Goal: Task Accomplishment & Management: Use online tool/utility

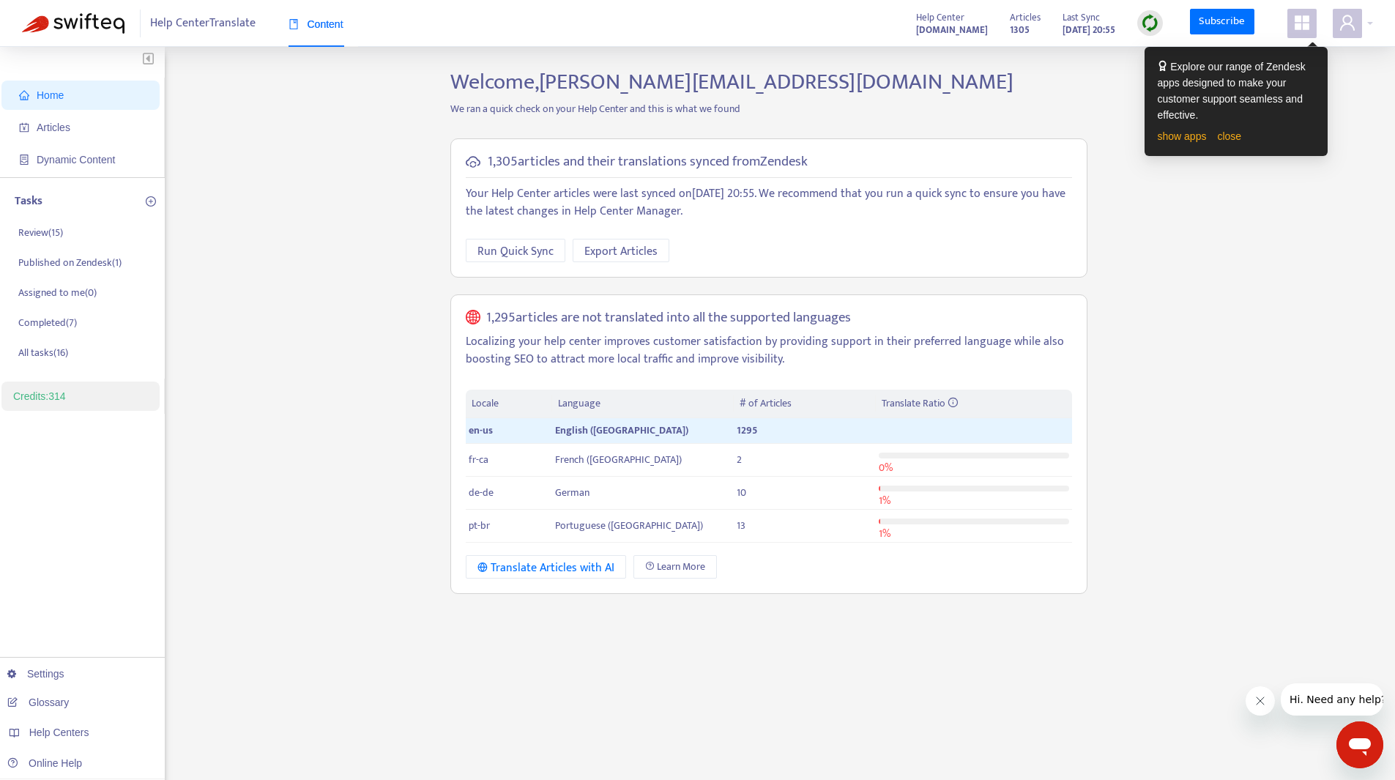
click at [1251, 209] on div "Home Articles Dynamic Content Tasks Review ( 15 ) Published on Zendesk ( 1 ) As…" at bounding box center [697, 497] width 1351 height 857
click at [1211, 135] on div "show apps close" at bounding box center [1236, 136] width 157 height 16
click at [1219, 139] on link "close" at bounding box center [1229, 136] width 24 height 12
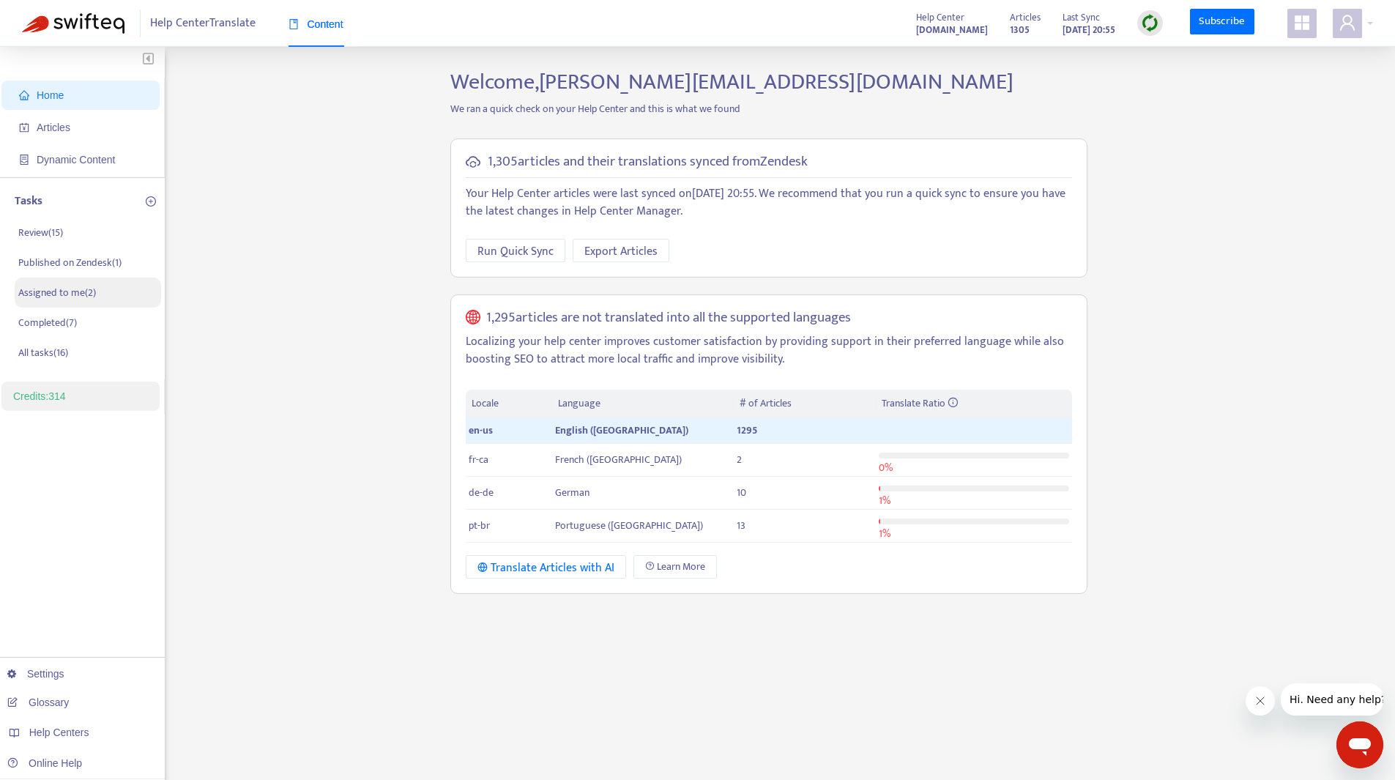
click at [62, 286] on p "Assigned to me ( 2 )" at bounding box center [57, 292] width 78 height 15
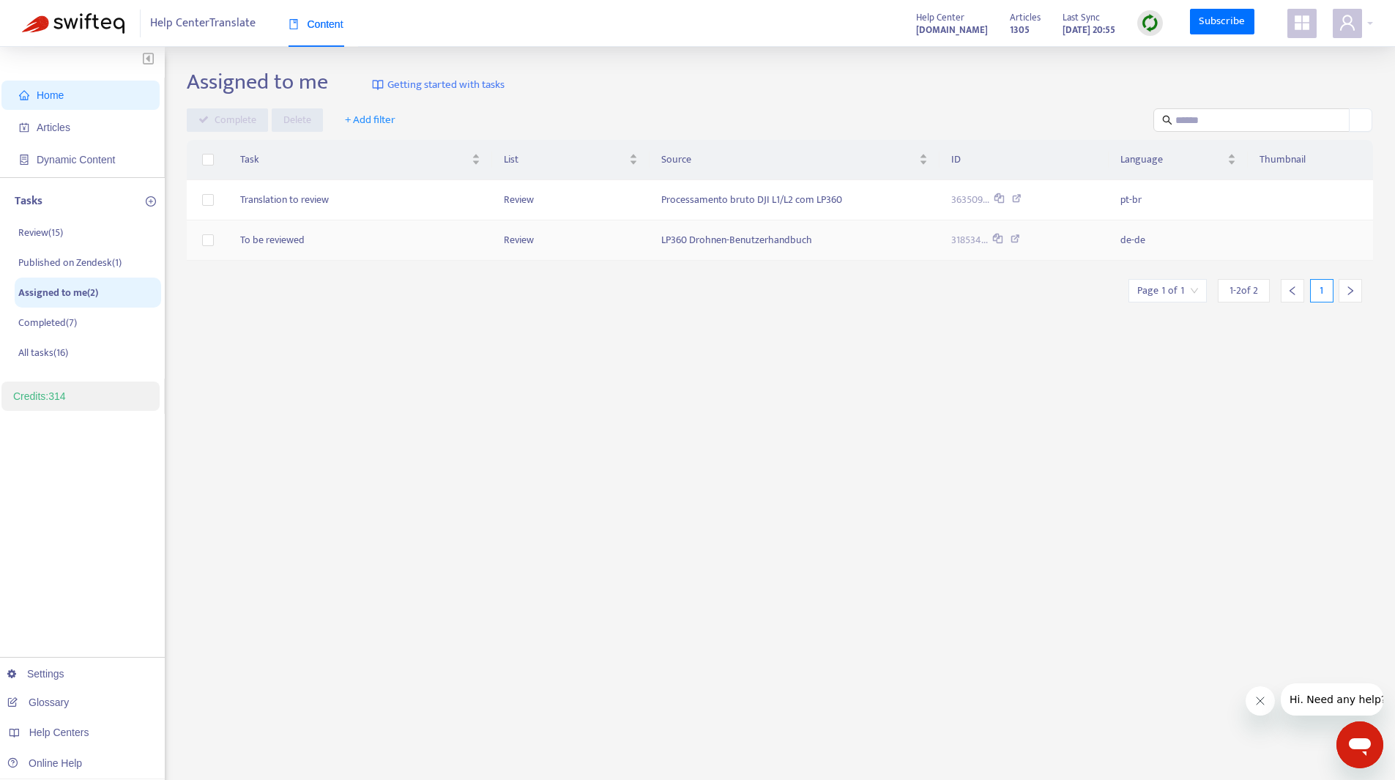
click at [272, 243] on td "To be reviewed" at bounding box center [359, 240] width 263 height 40
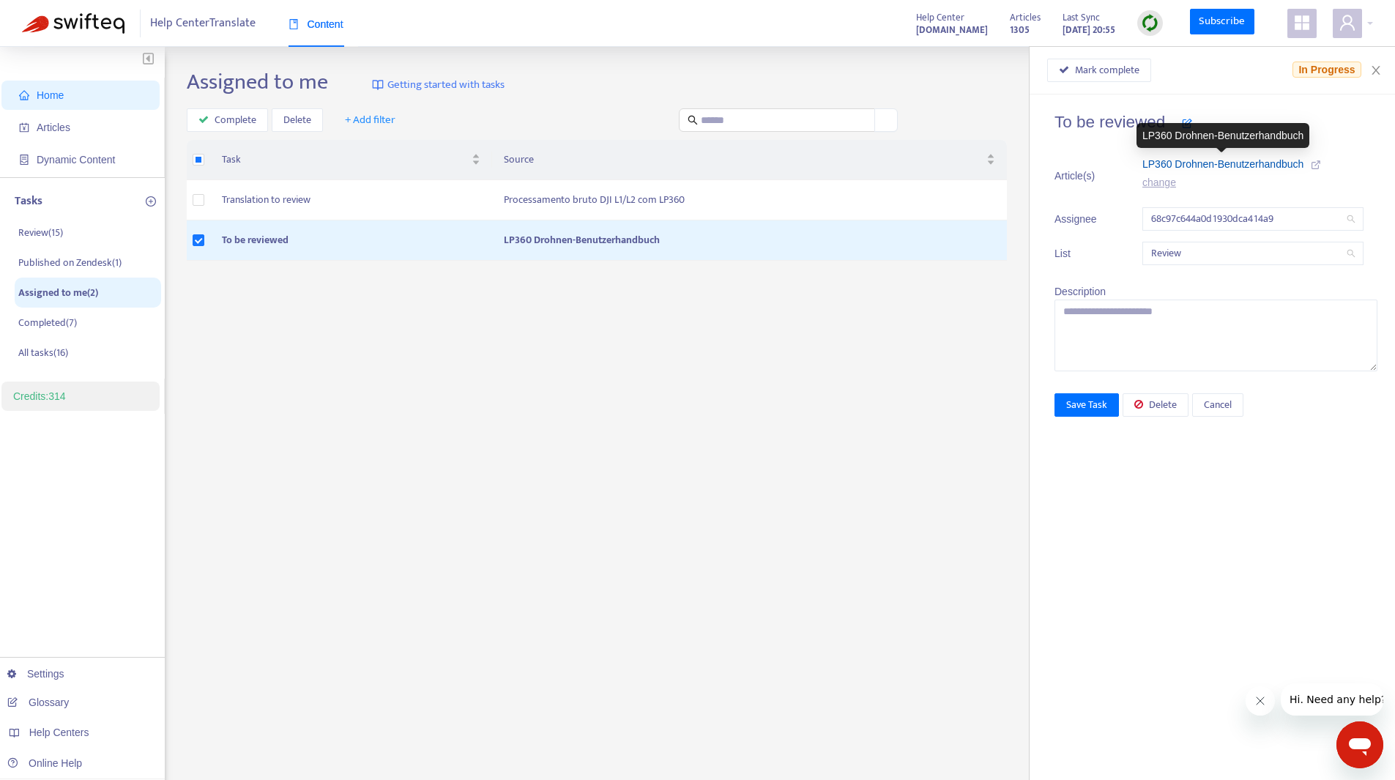
click at [1272, 163] on span "LP360 Drohnen-Benutzerhandbuch" at bounding box center [1222, 164] width 161 height 12
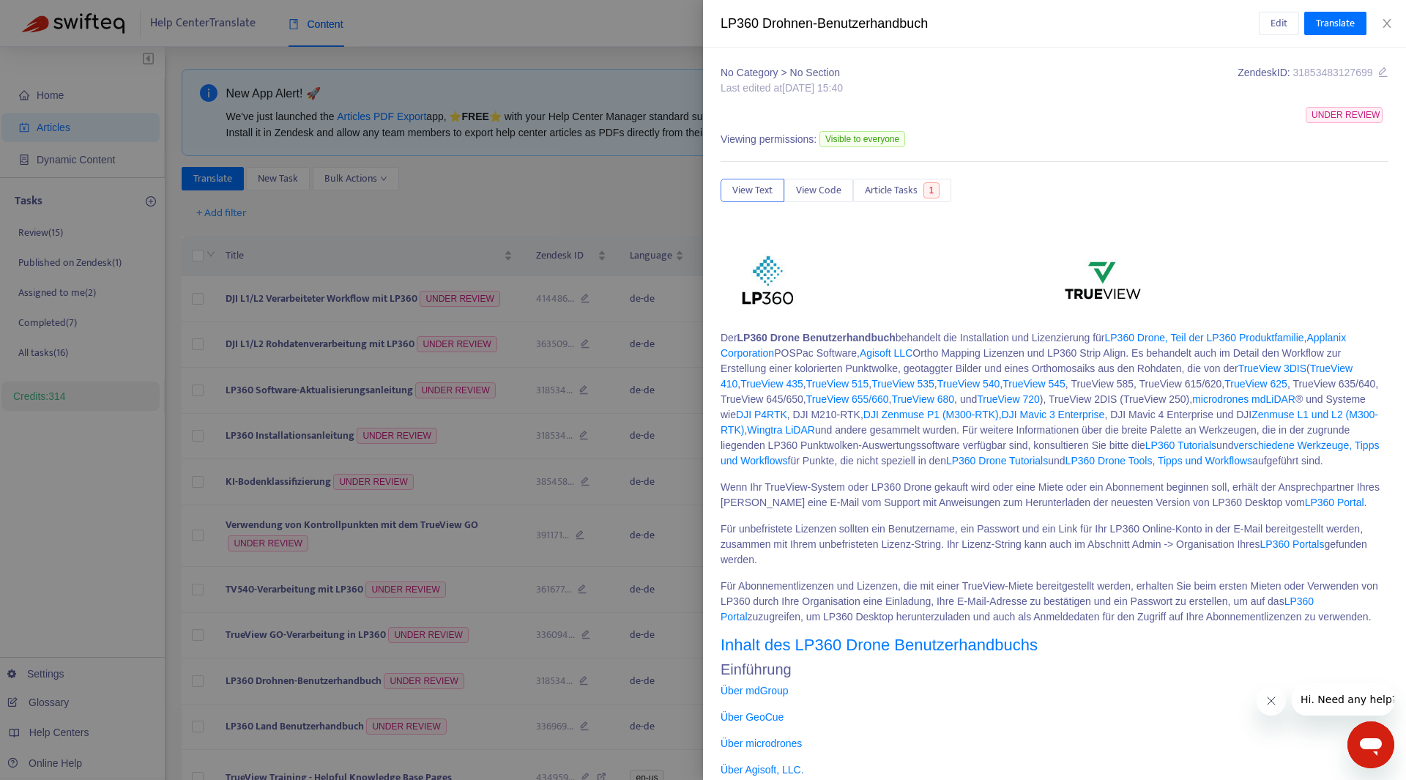
click at [483, 224] on div at bounding box center [703, 390] width 1406 height 780
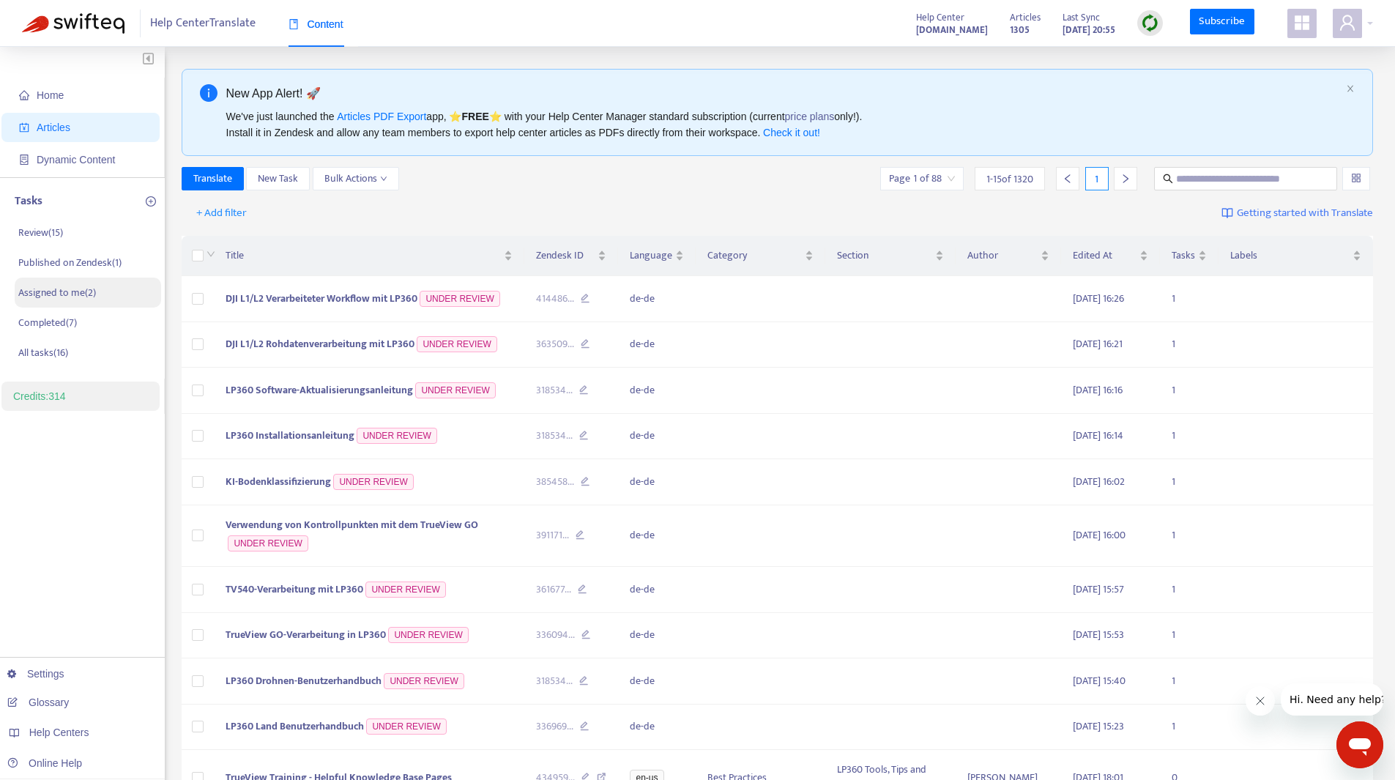
click at [67, 289] on p "Assigned to me ( 2 )" at bounding box center [57, 292] width 78 height 15
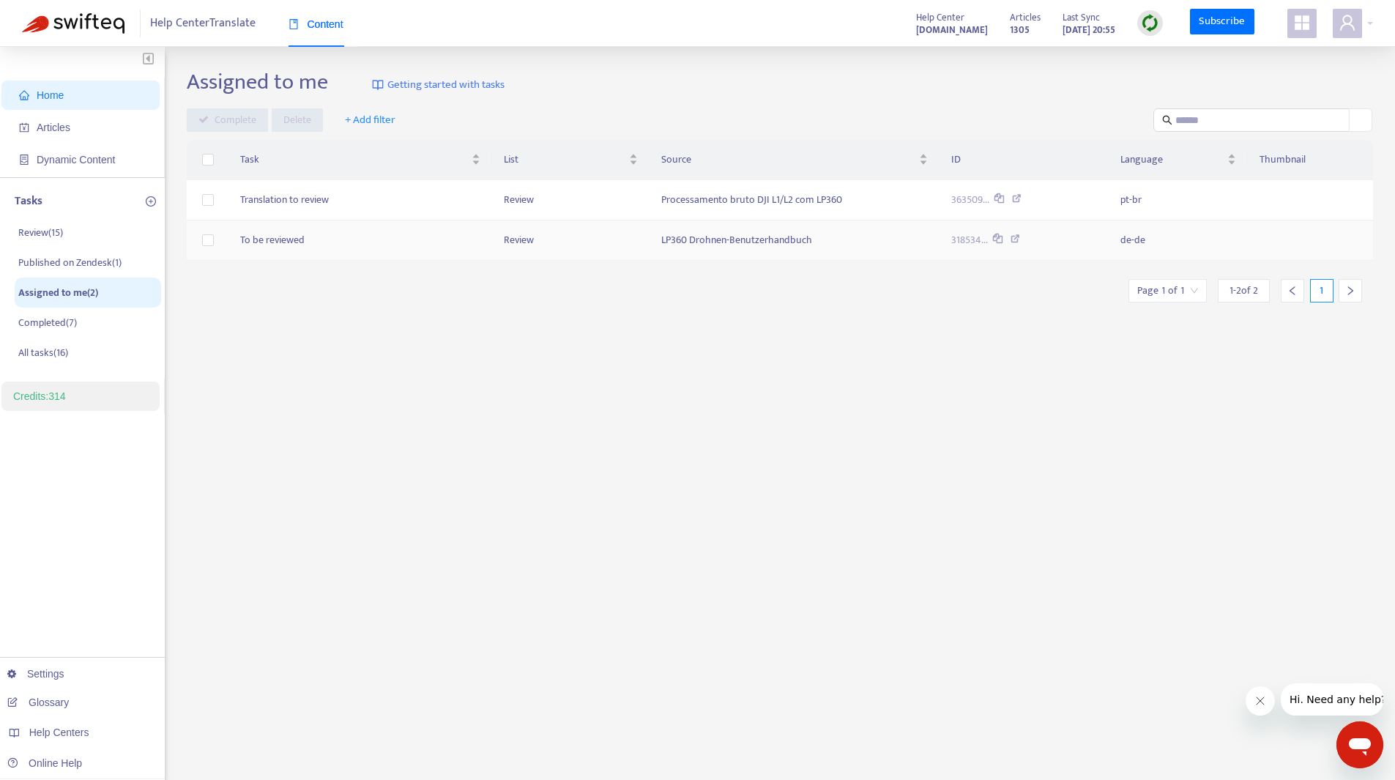
click at [280, 242] on td "To be reviewed" at bounding box center [359, 240] width 263 height 40
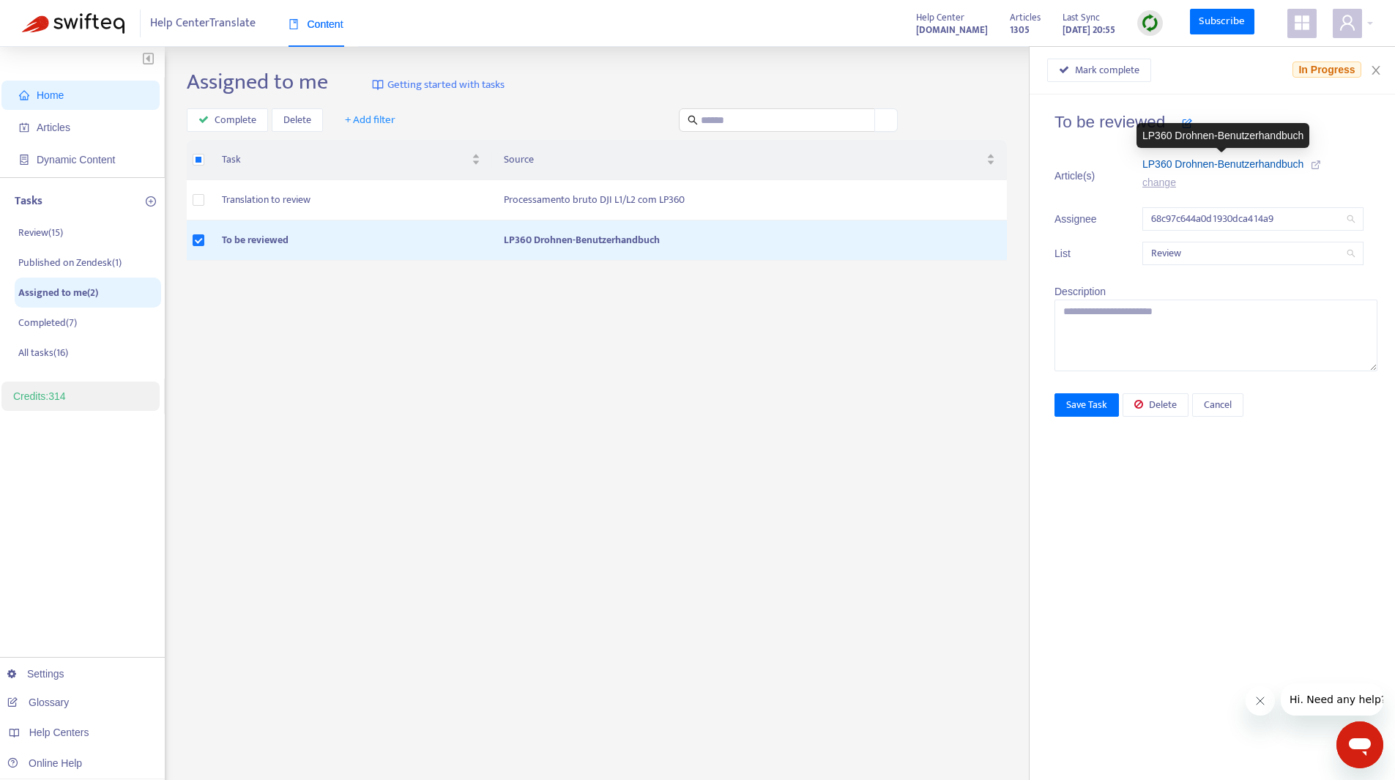
click at [1207, 165] on span "LP360 Drohnen-Benutzerhandbuch" at bounding box center [1222, 164] width 161 height 12
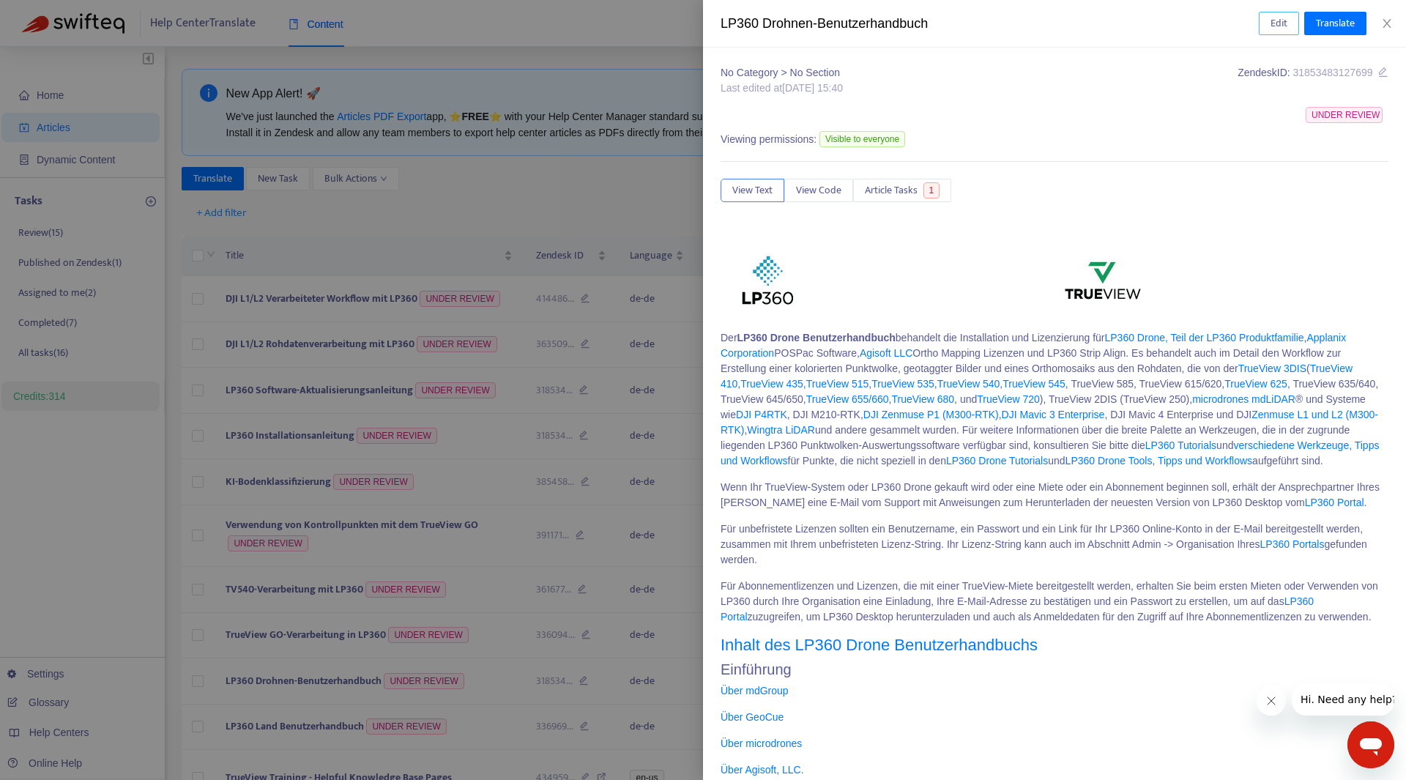
click at [1290, 21] on button "Edit" at bounding box center [1279, 23] width 40 height 23
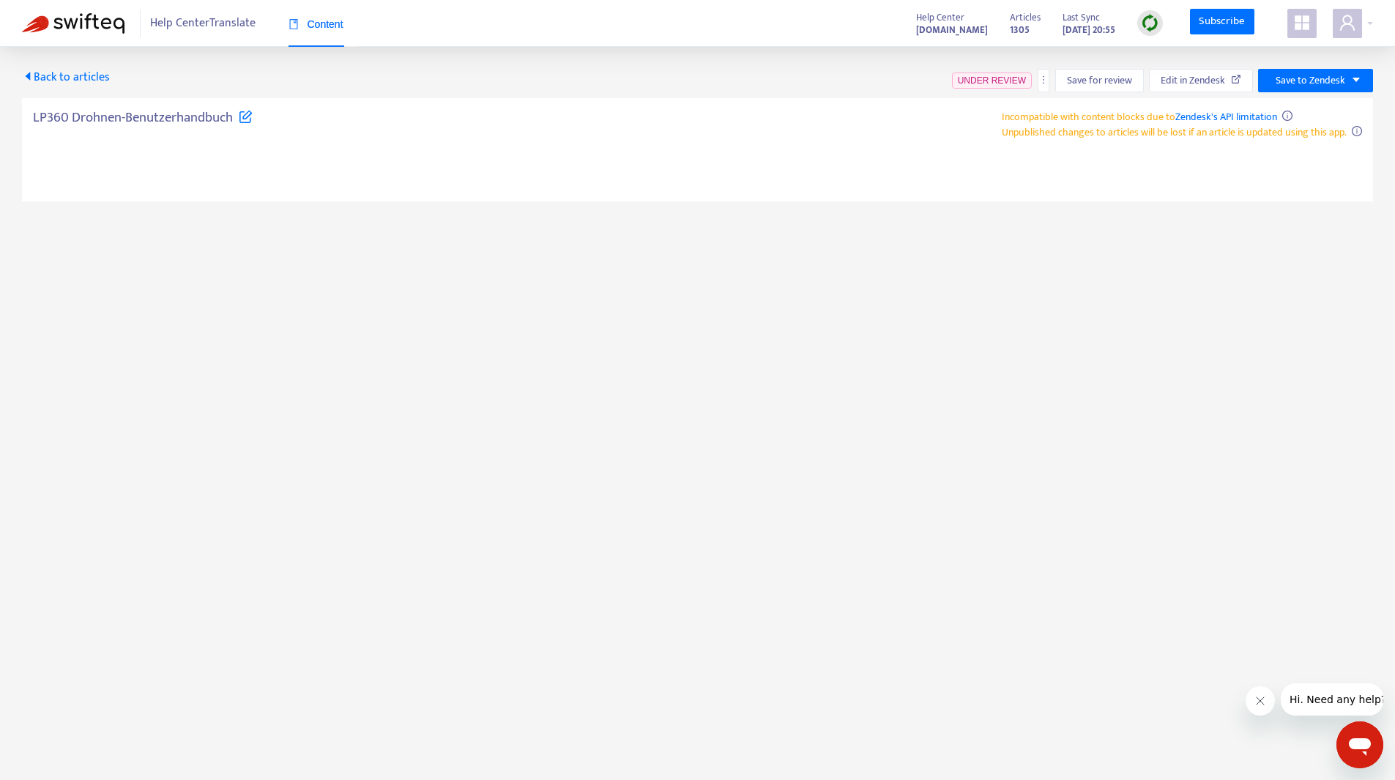
type textarea "**********"
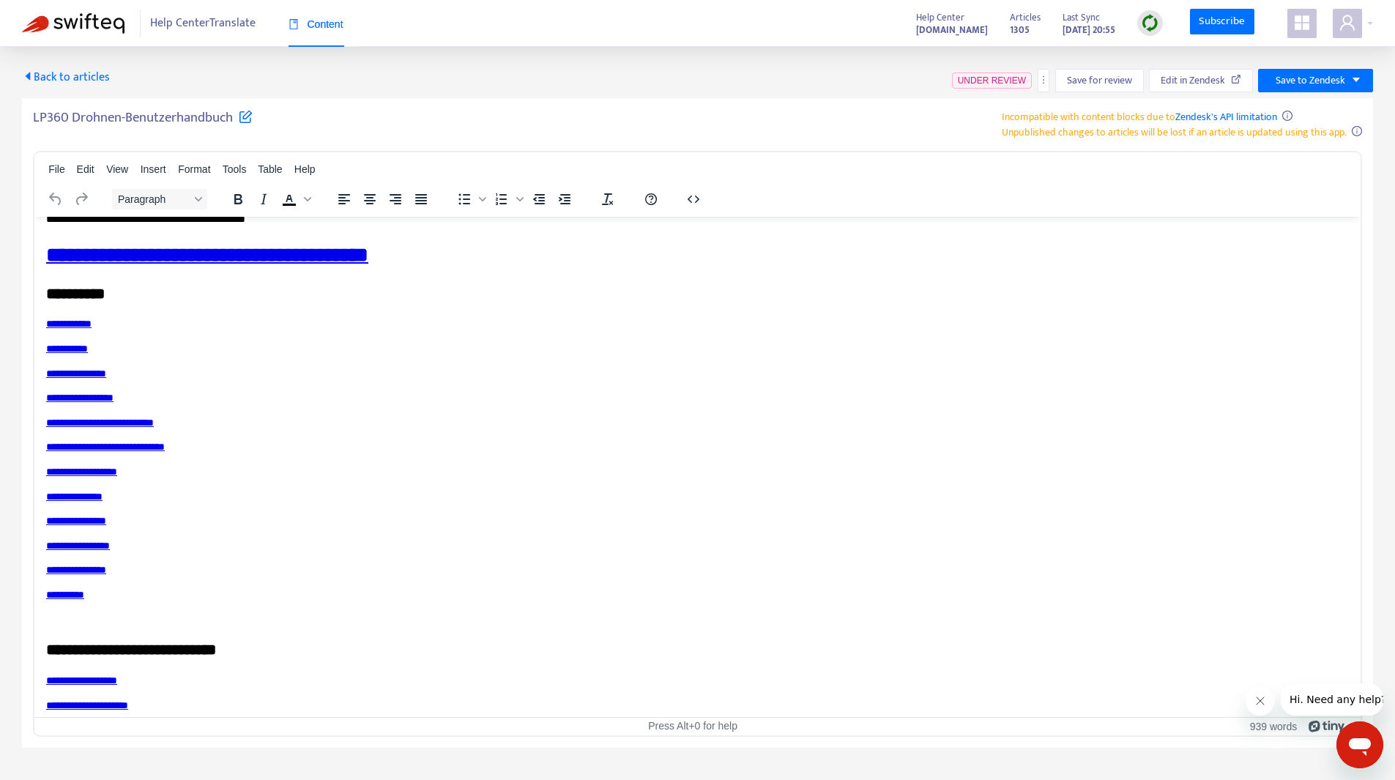
scroll to position [439, 0]
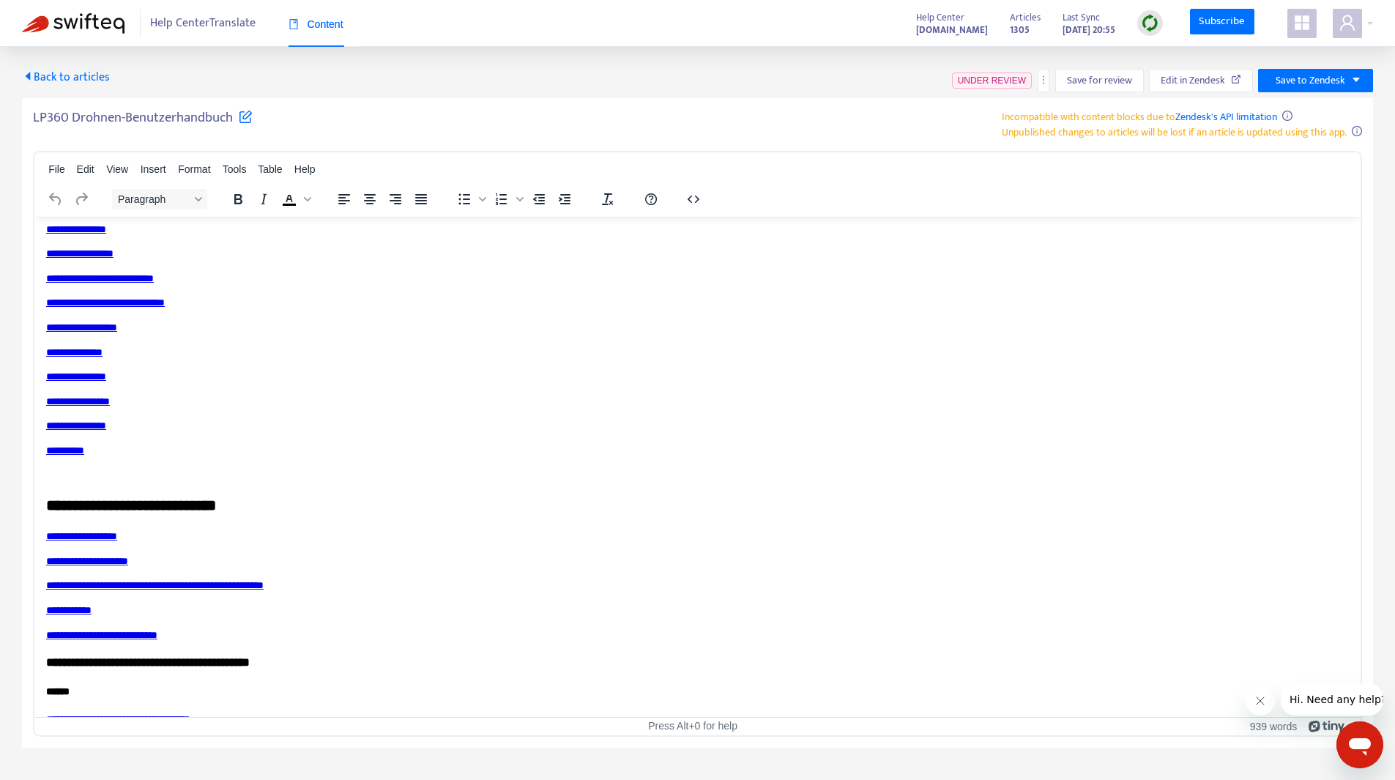
click at [84, 452] on link "**********" at bounding box center [65, 449] width 38 height 10
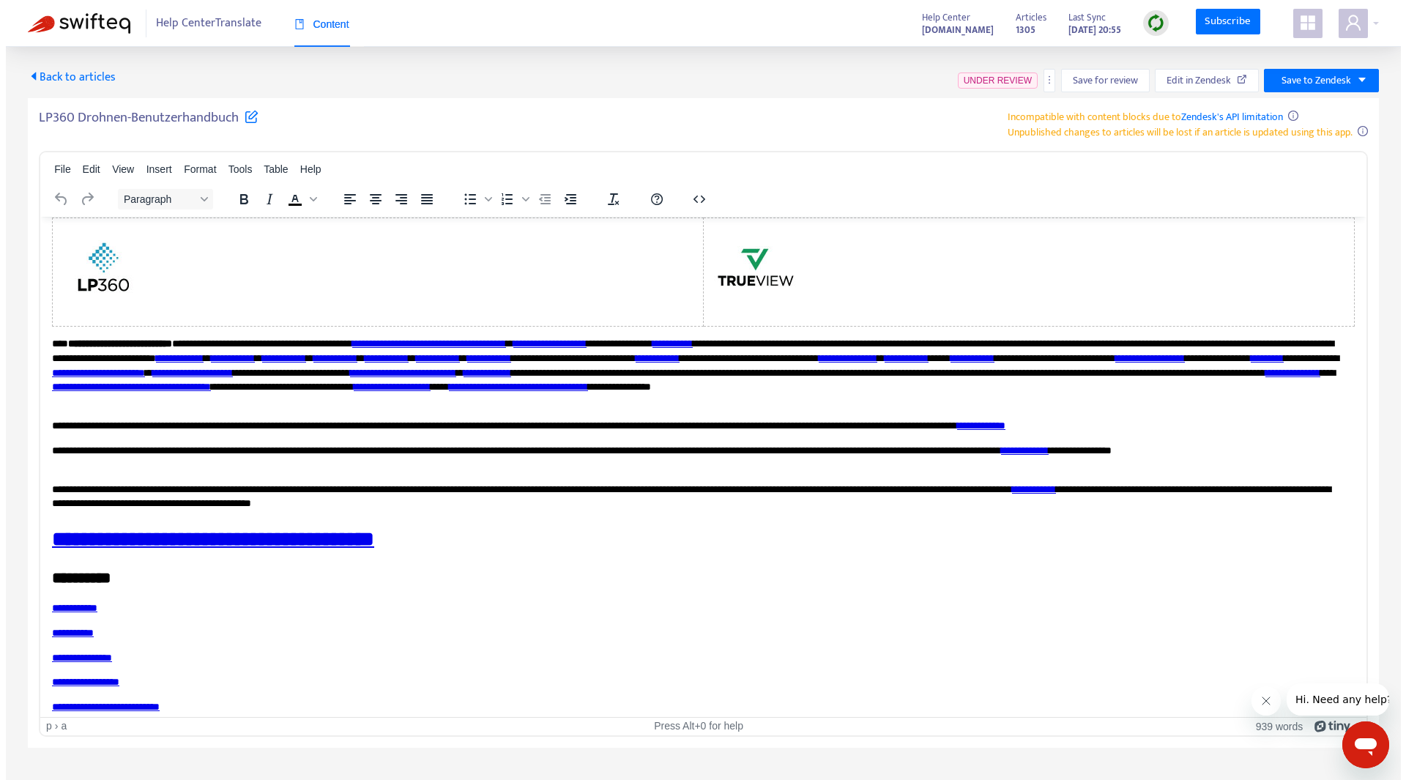
scroll to position [0, 0]
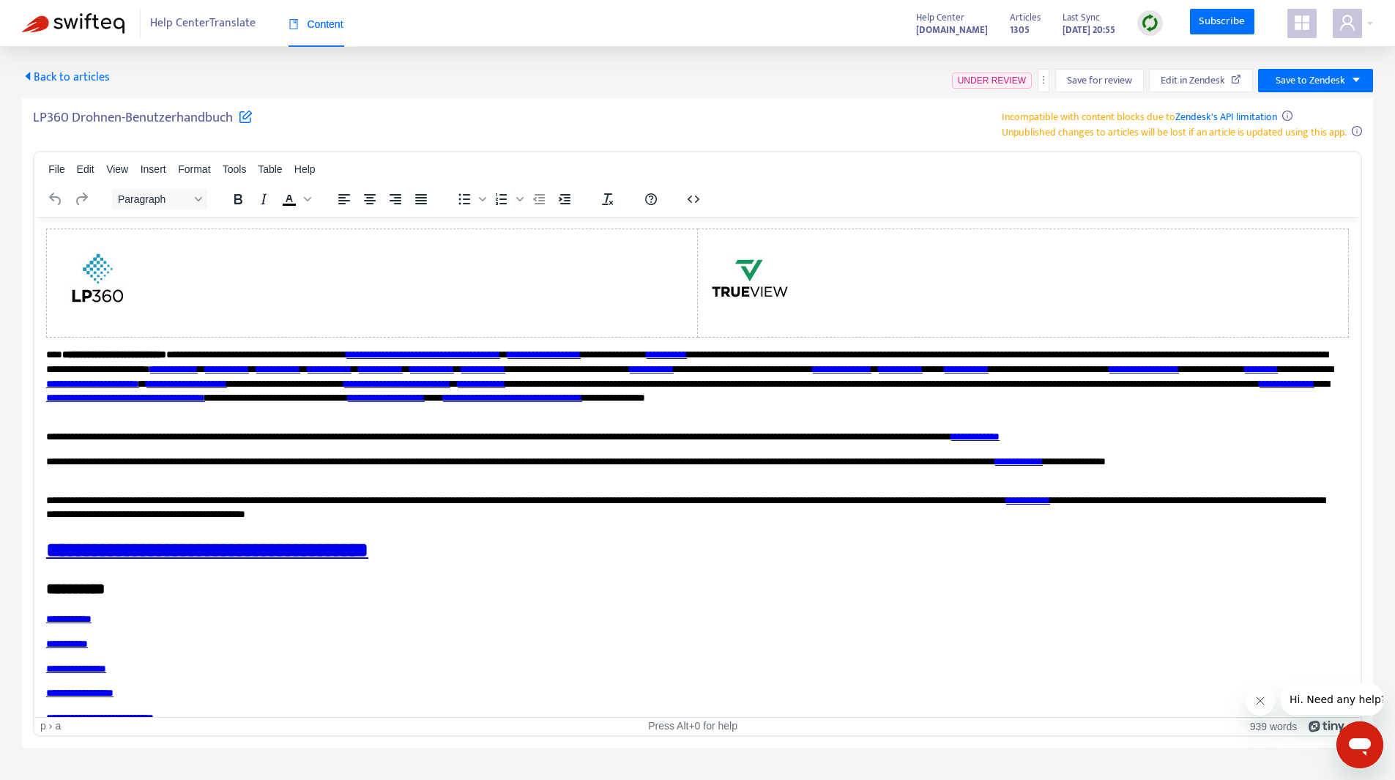
click at [86, 615] on link "**********" at bounding box center [68, 618] width 45 height 10
click at [1076, 82] on span "Save for review" at bounding box center [1099, 80] width 65 height 16
click at [1047, 93] on div "Back to articles UNDER REVIEW Save for review Edit in Zendesk Save to Zendesk L…" at bounding box center [697, 408] width 1351 height 679
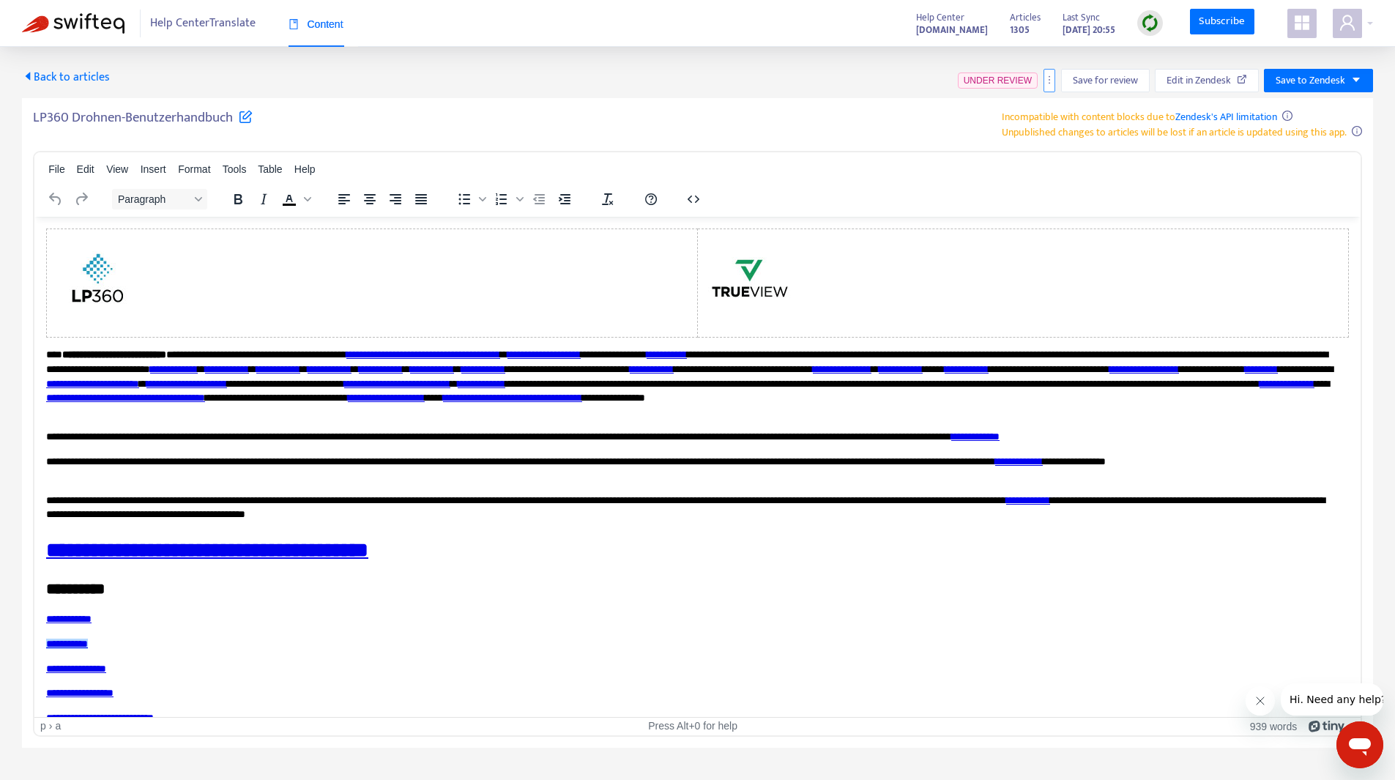
click at [1049, 81] on icon "more" at bounding box center [1049, 80] width 10 height 10
click at [837, 65] on div "Back to articles UNDER REVIEW Save for review Edit in Zendesk Save to Zendesk L…" at bounding box center [697, 397] width 1395 height 701
click at [32, 75] on icon "caret-left" at bounding box center [28, 76] width 12 height 12
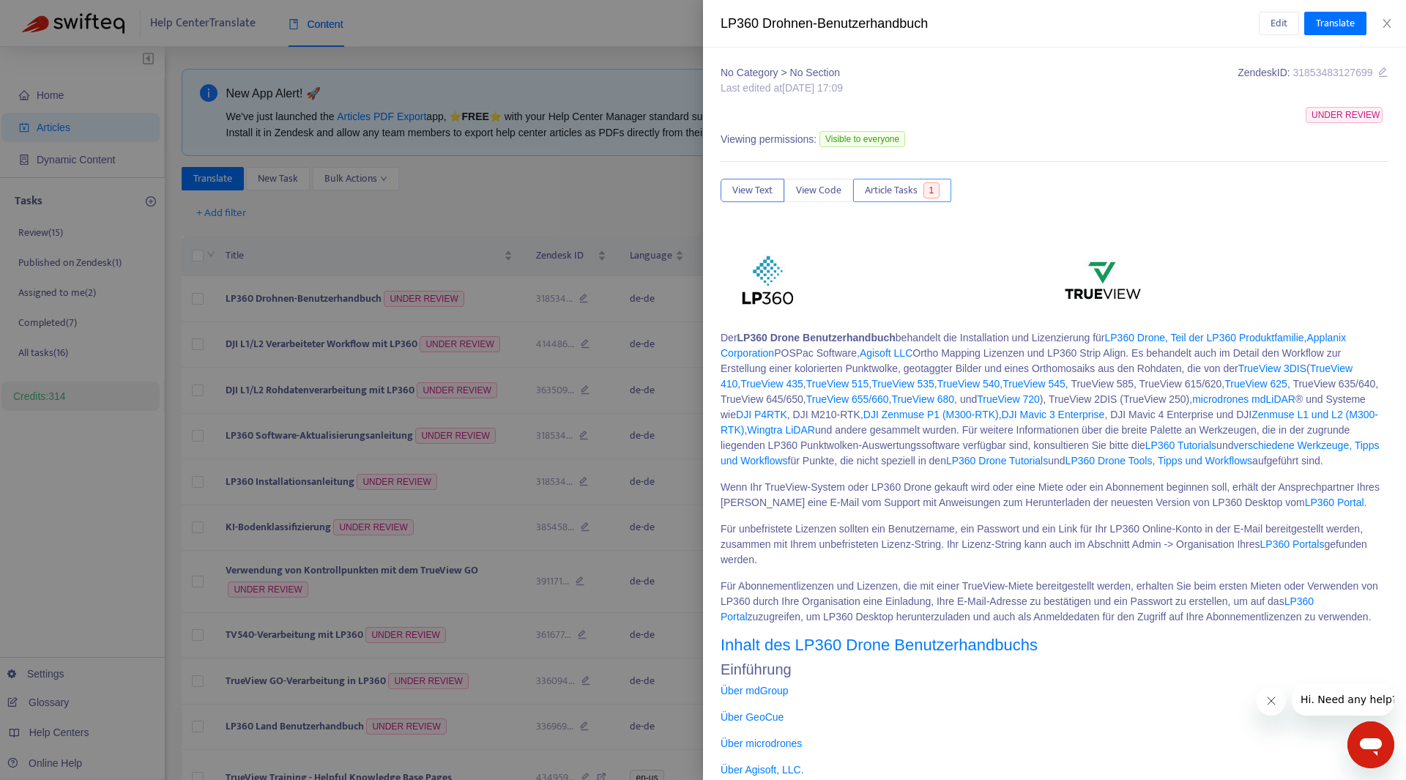
click at [894, 179] on button "Article Tasks 1" at bounding box center [902, 190] width 98 height 23
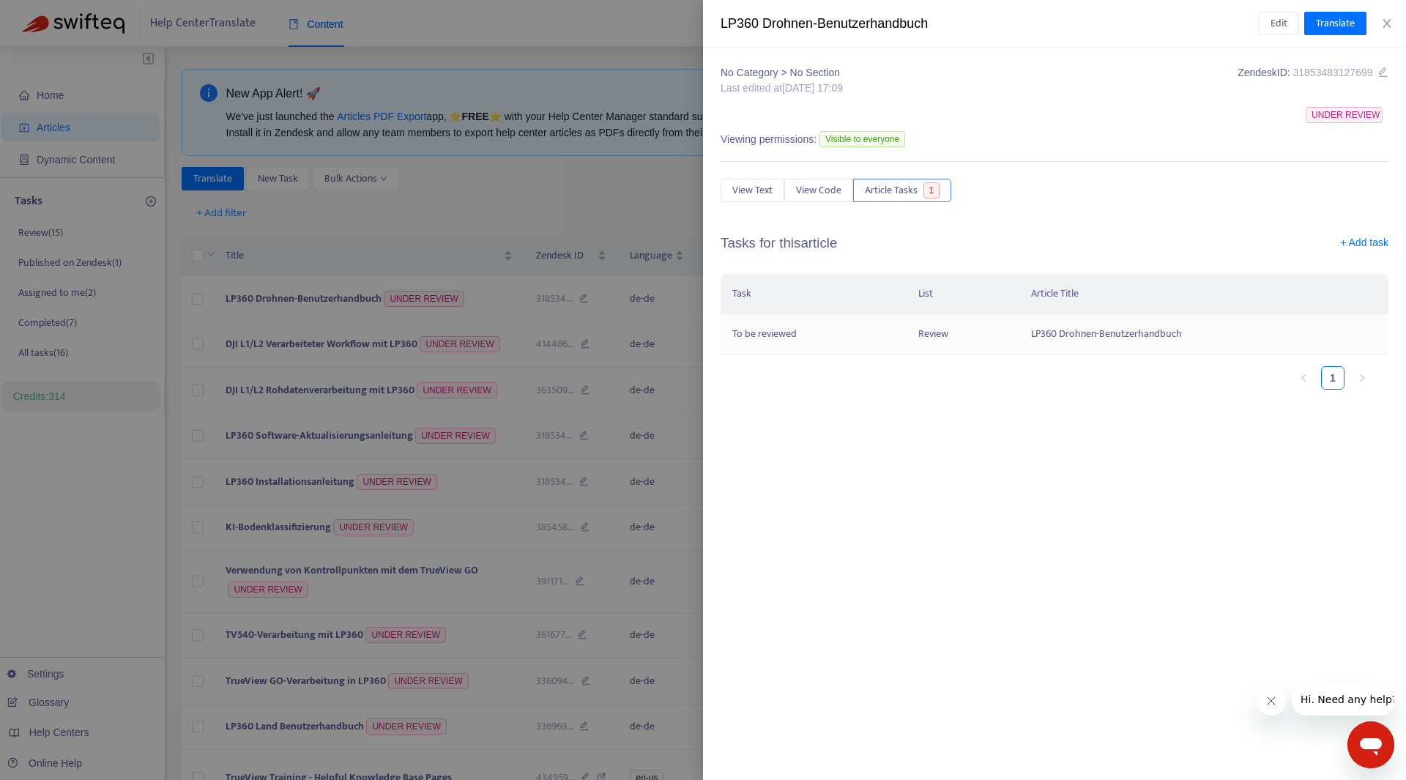
click at [752, 334] on td "To be reviewed" at bounding box center [814, 334] width 186 height 40
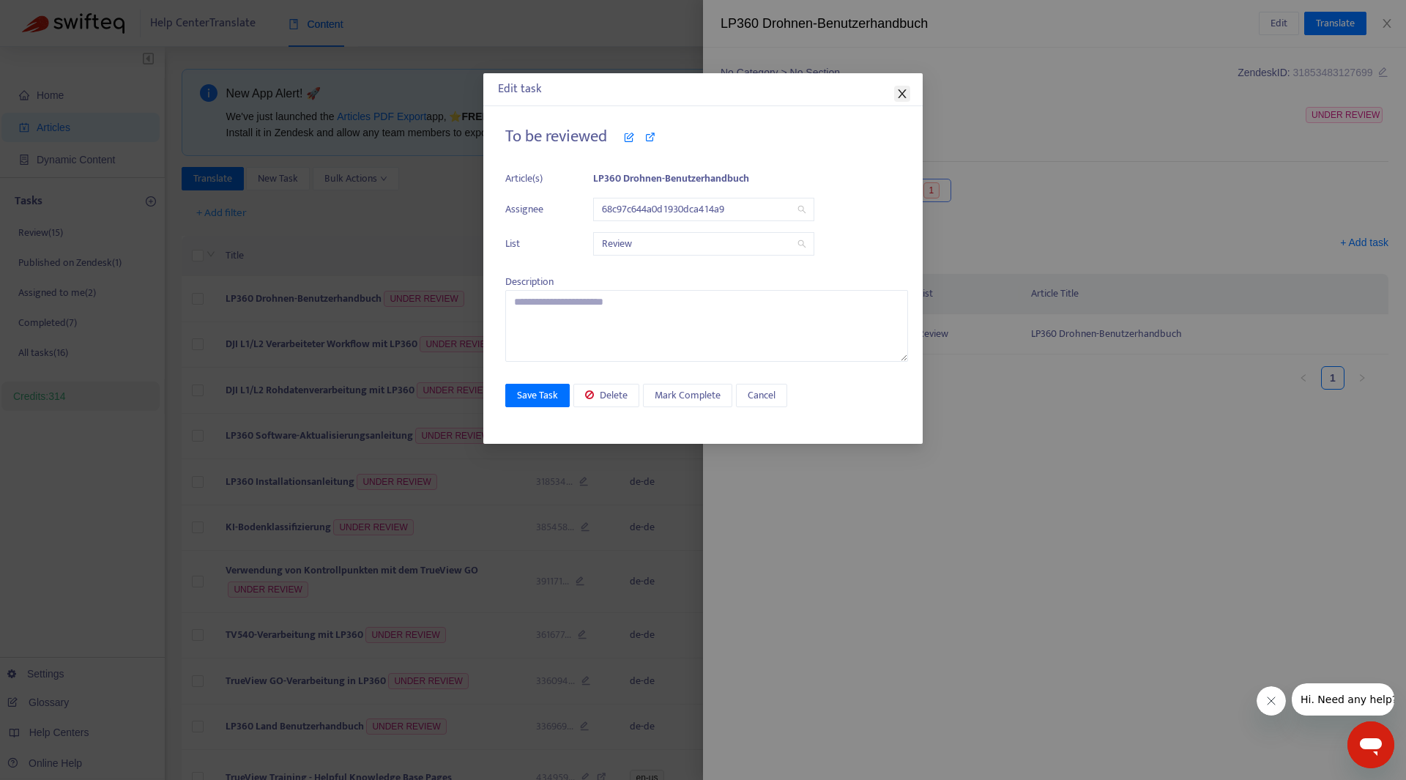
click at [896, 96] on span "Close" at bounding box center [902, 94] width 16 height 12
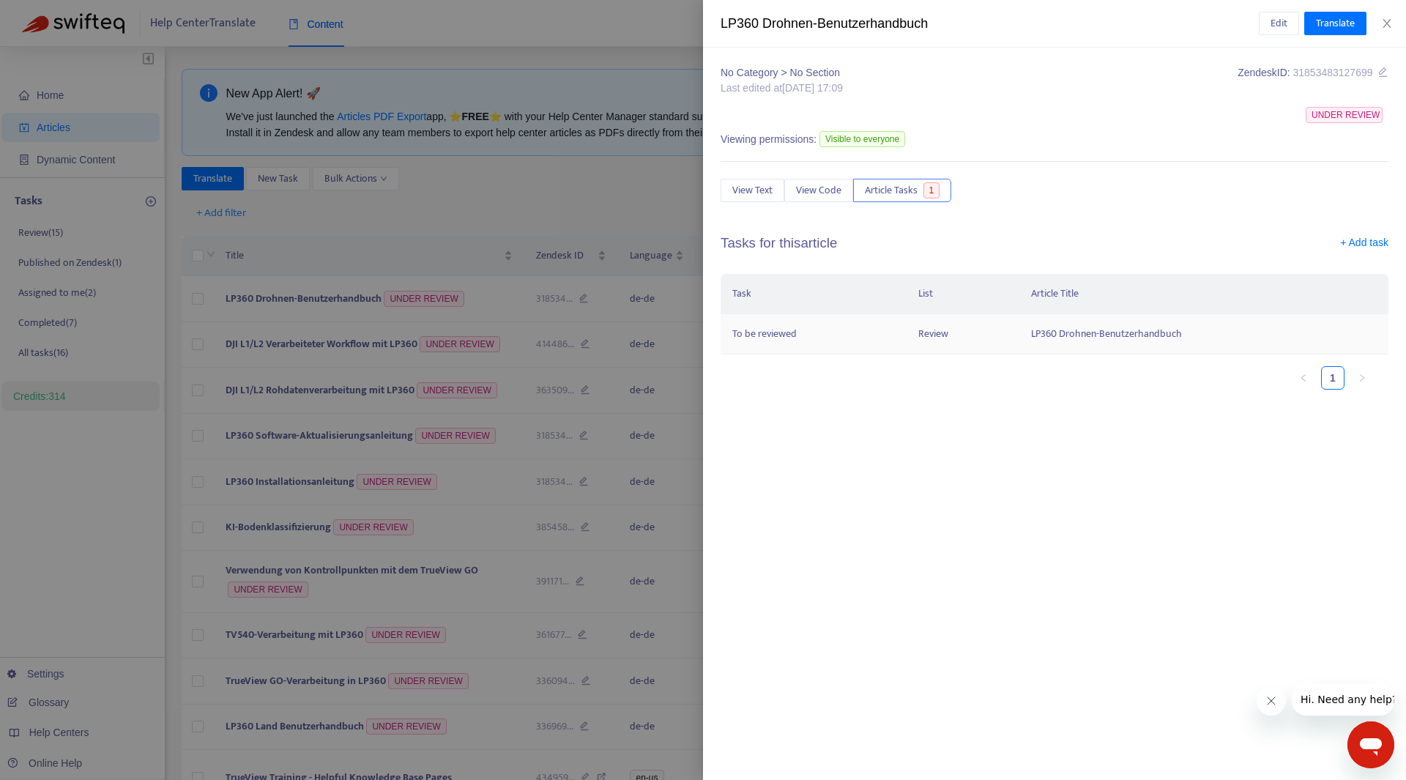
click at [792, 332] on td "To be reviewed" at bounding box center [814, 334] width 186 height 40
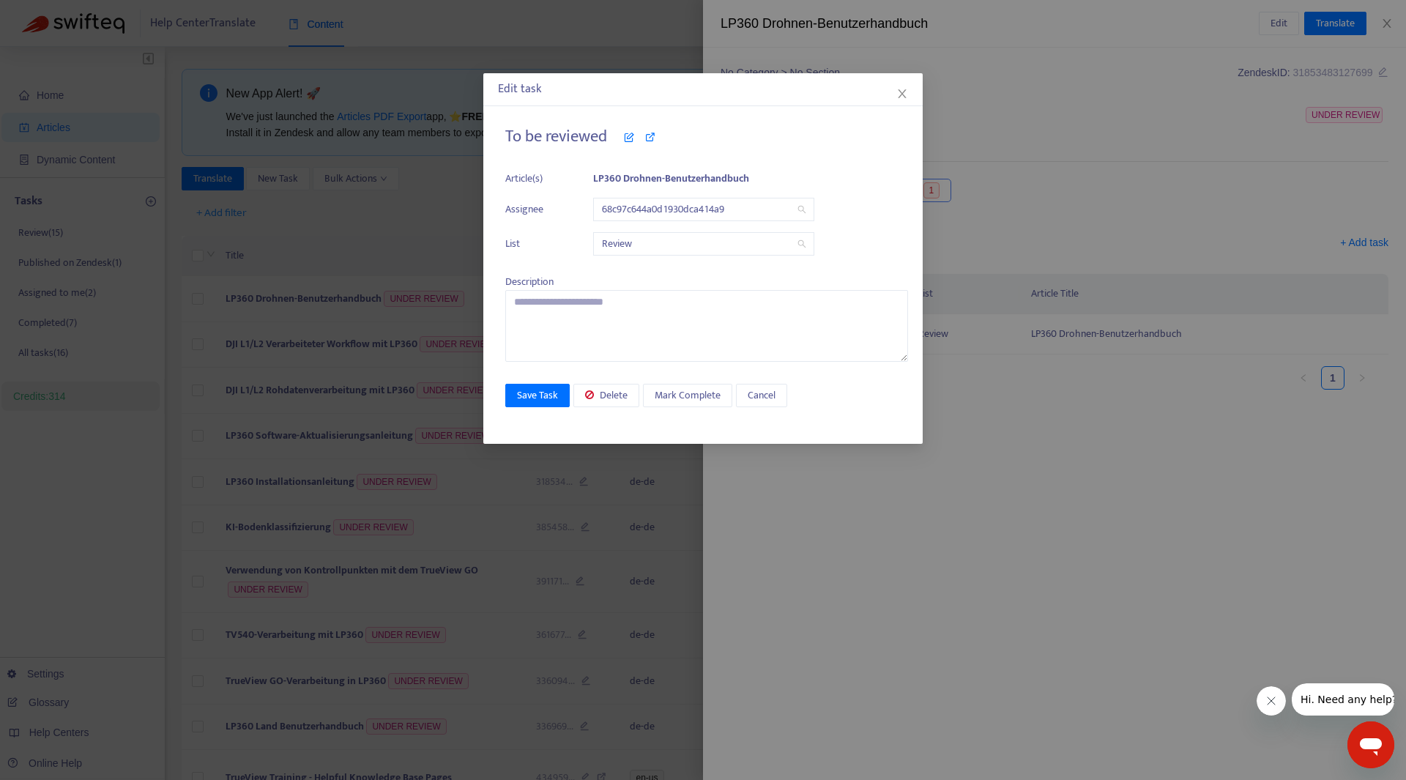
click at [656, 238] on span "Review" at bounding box center [704, 244] width 204 height 22
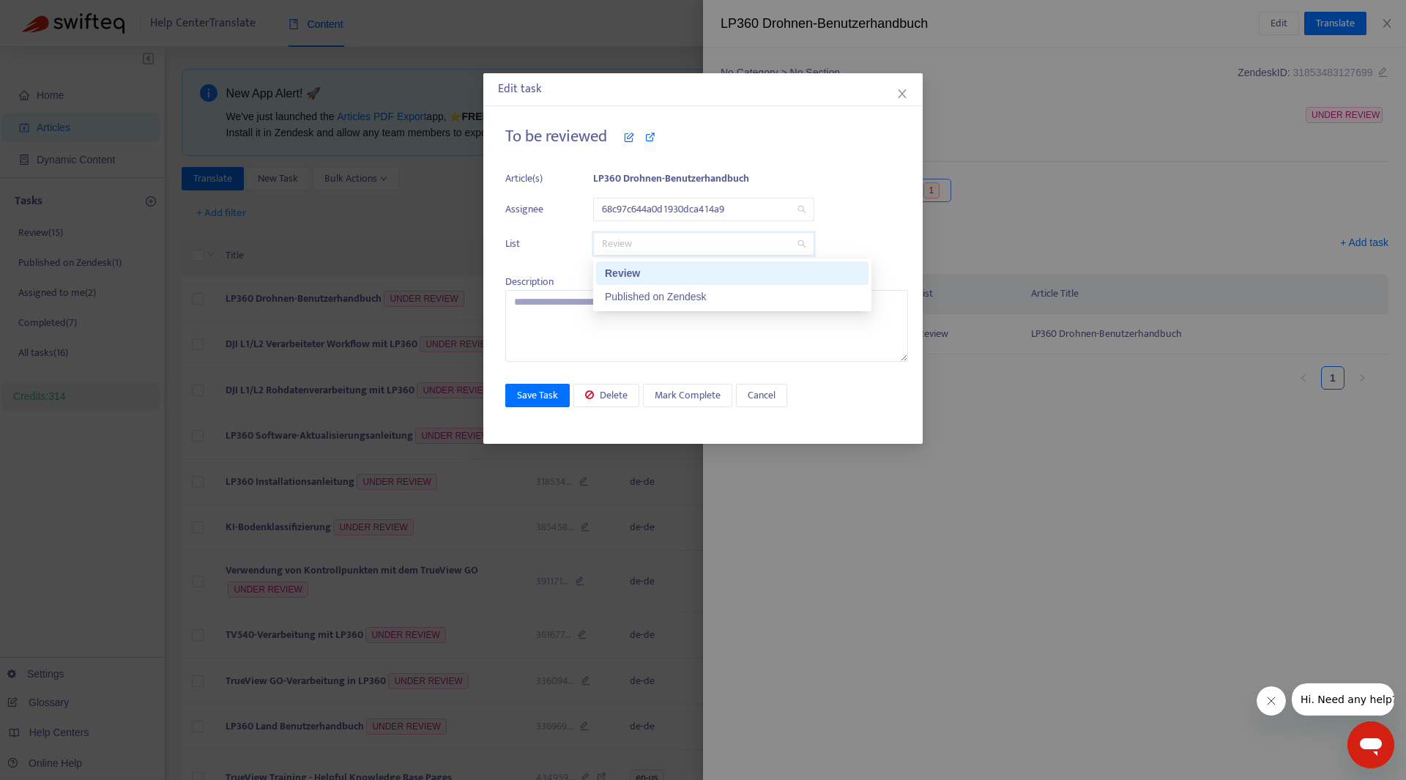
click at [874, 190] on ul "Article(s) LP360 Drohnen-Benutzerhandbuch Assignee 68c97c644a0d1930dca414a9 Lis…" at bounding box center [706, 213] width 403 height 100
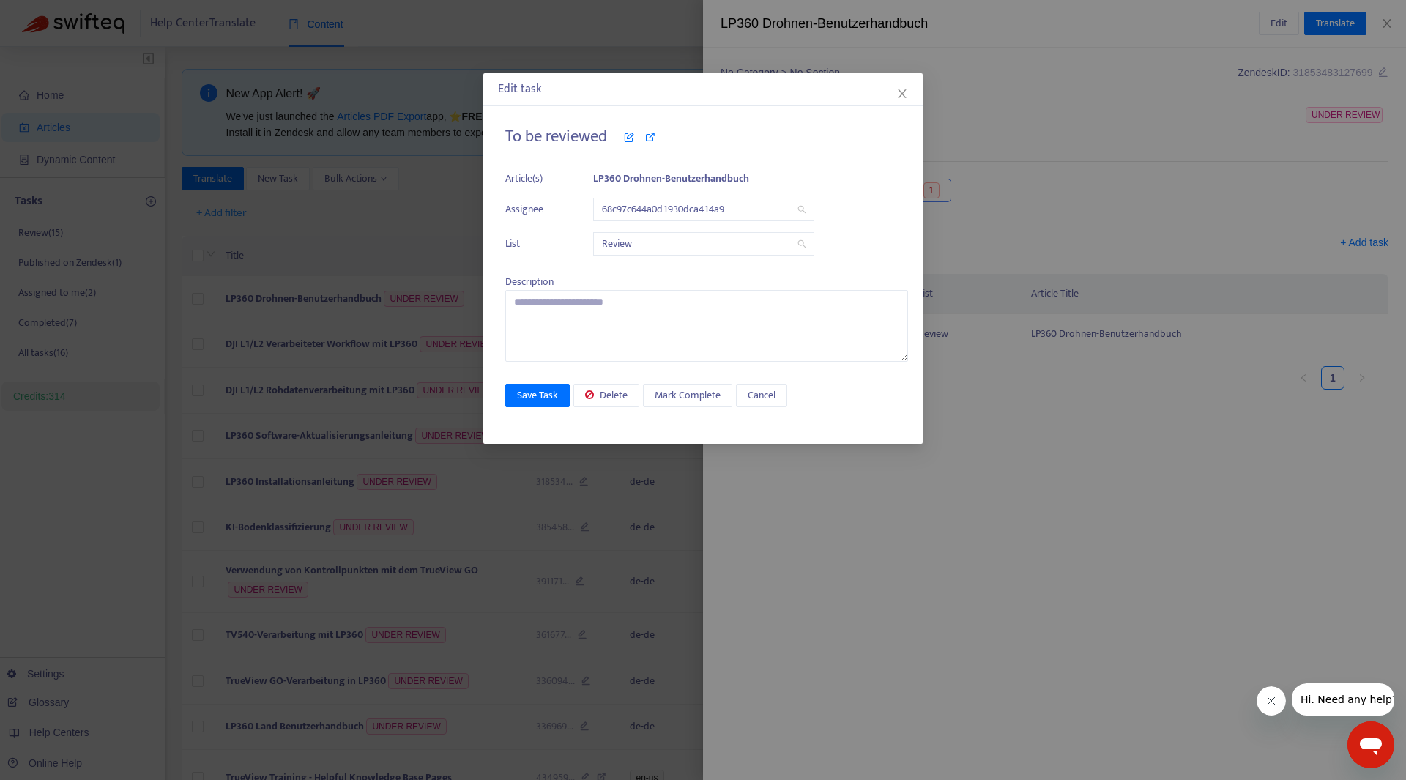
click at [656, 245] on span "Review" at bounding box center [704, 244] width 204 height 22
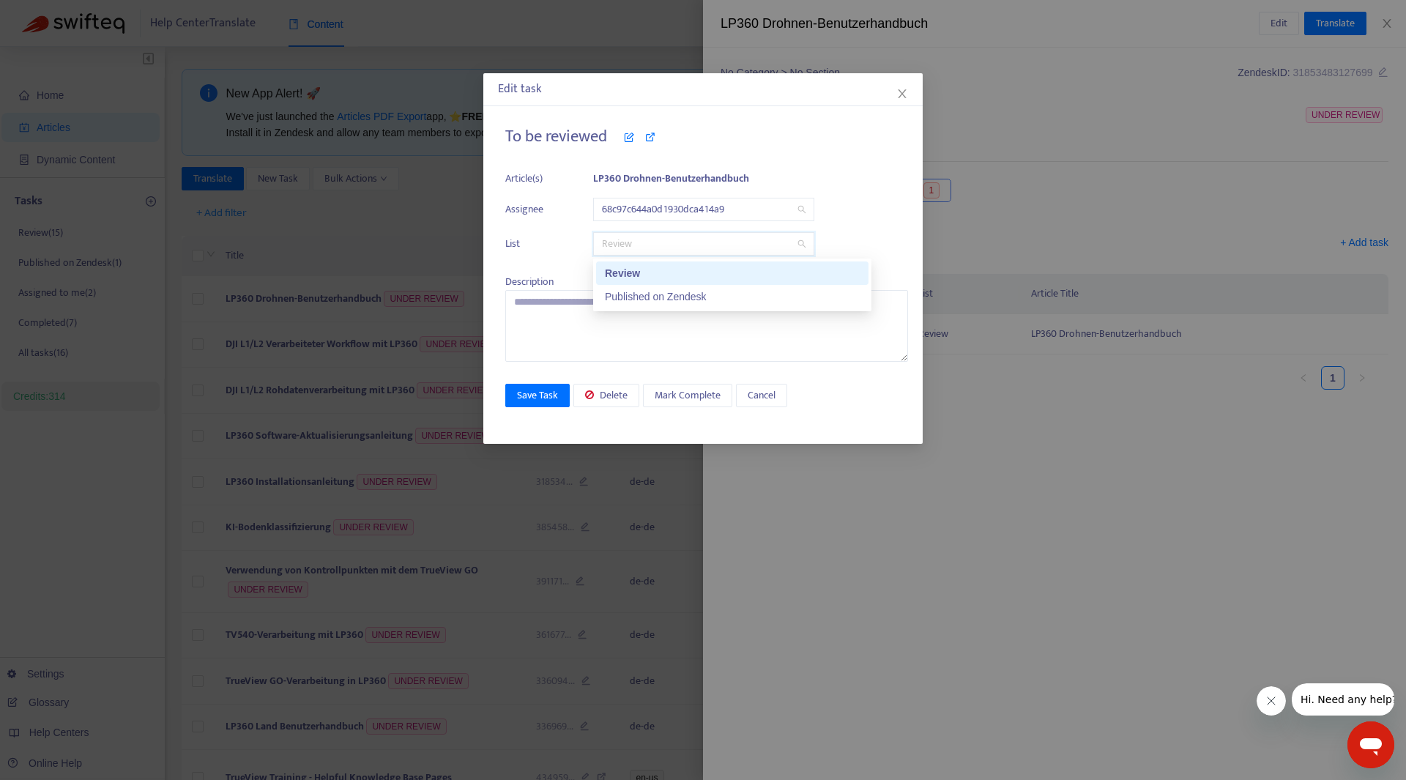
click at [829, 145] on h4 "To be reviewed" at bounding box center [706, 137] width 403 height 20
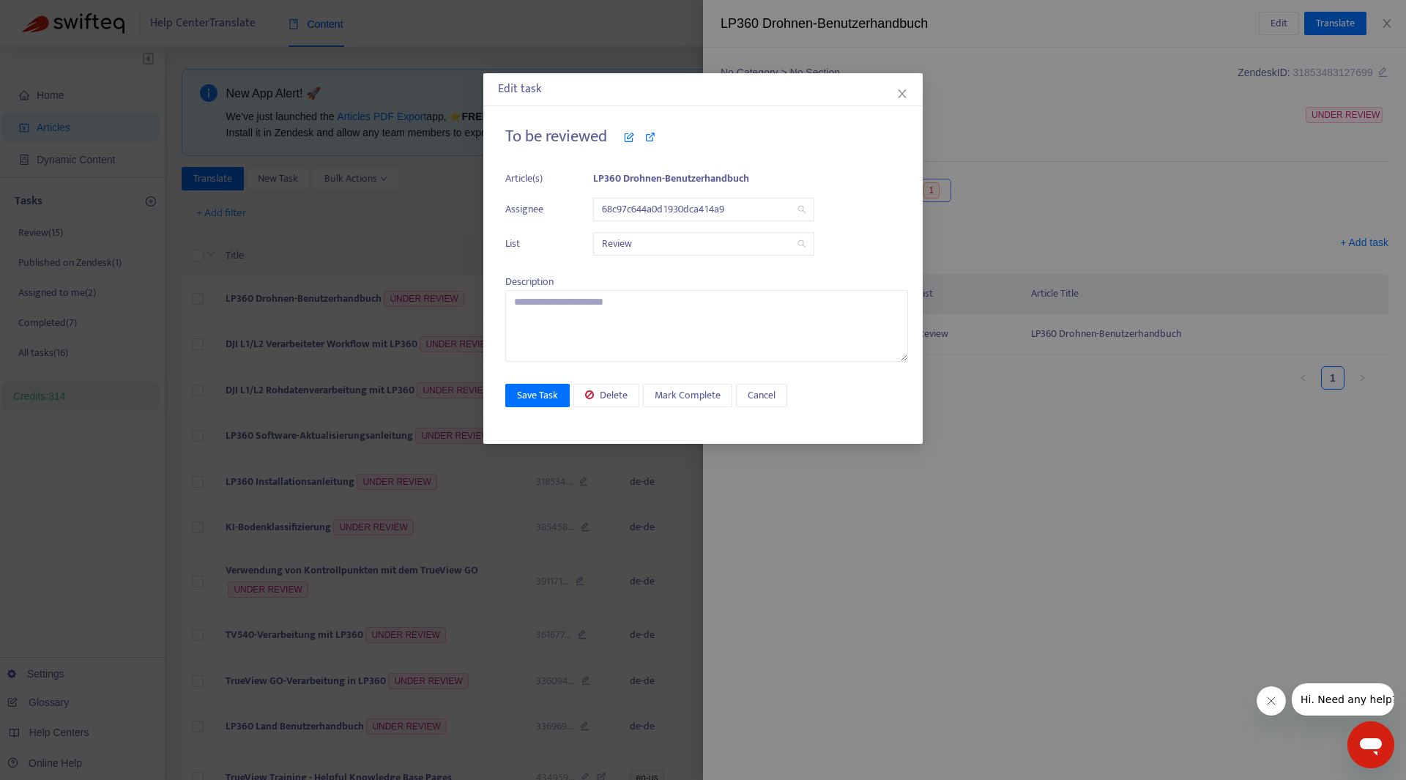
click at [619, 138] on h4 "To be reviewed" at bounding box center [706, 137] width 403 height 20
click at [637, 138] on h4 "To be reviewed" at bounding box center [706, 137] width 403 height 20
click at [632, 138] on icon at bounding box center [629, 137] width 10 height 10
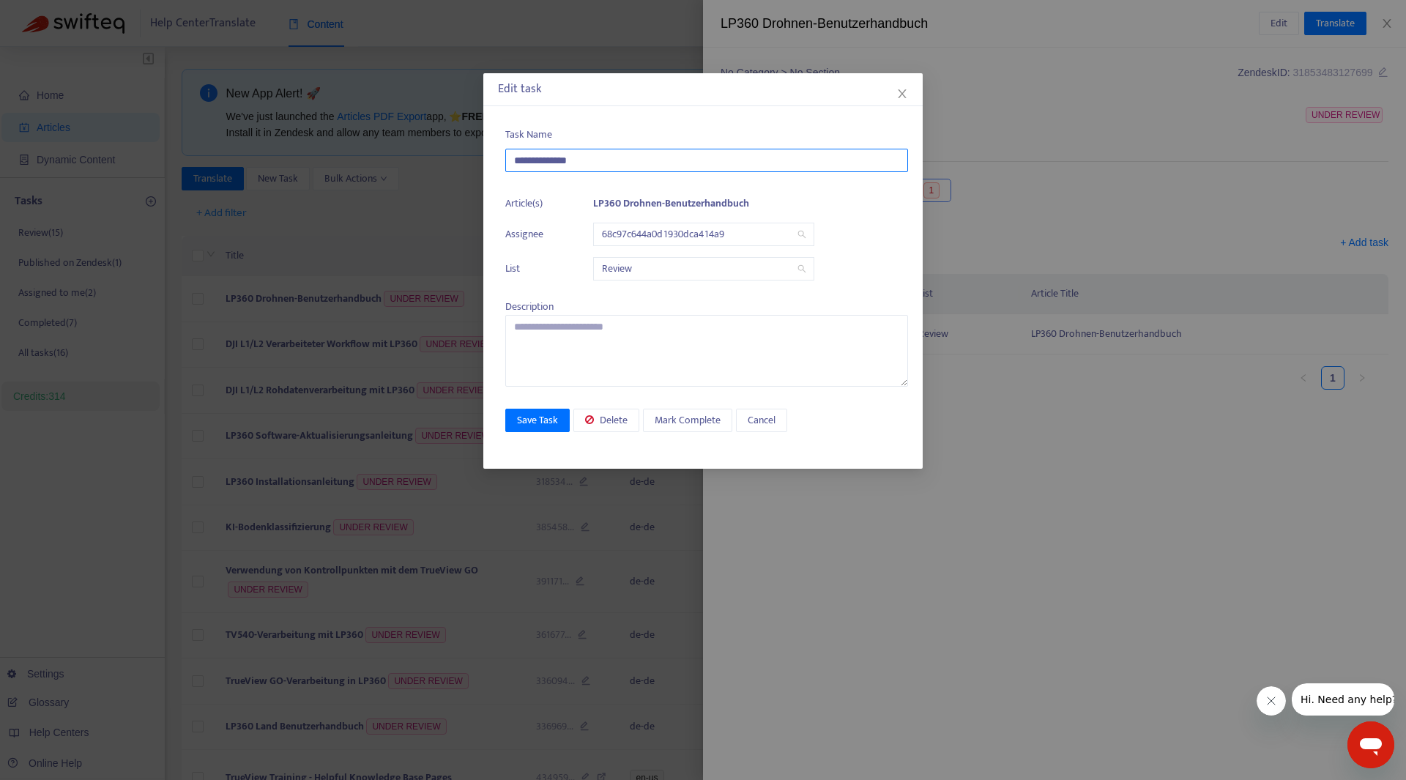
click at [573, 155] on input "**********" at bounding box center [706, 160] width 403 height 23
click at [634, 161] on input "**********" at bounding box center [706, 160] width 403 height 23
drag, startPoint x: 646, startPoint y: 159, endPoint x: 184, endPoint y: 173, distance: 462.3
click at [325, 165] on div "**********" at bounding box center [703, 390] width 1406 height 780
click at [901, 91] on icon "close" at bounding box center [902, 94] width 12 height 12
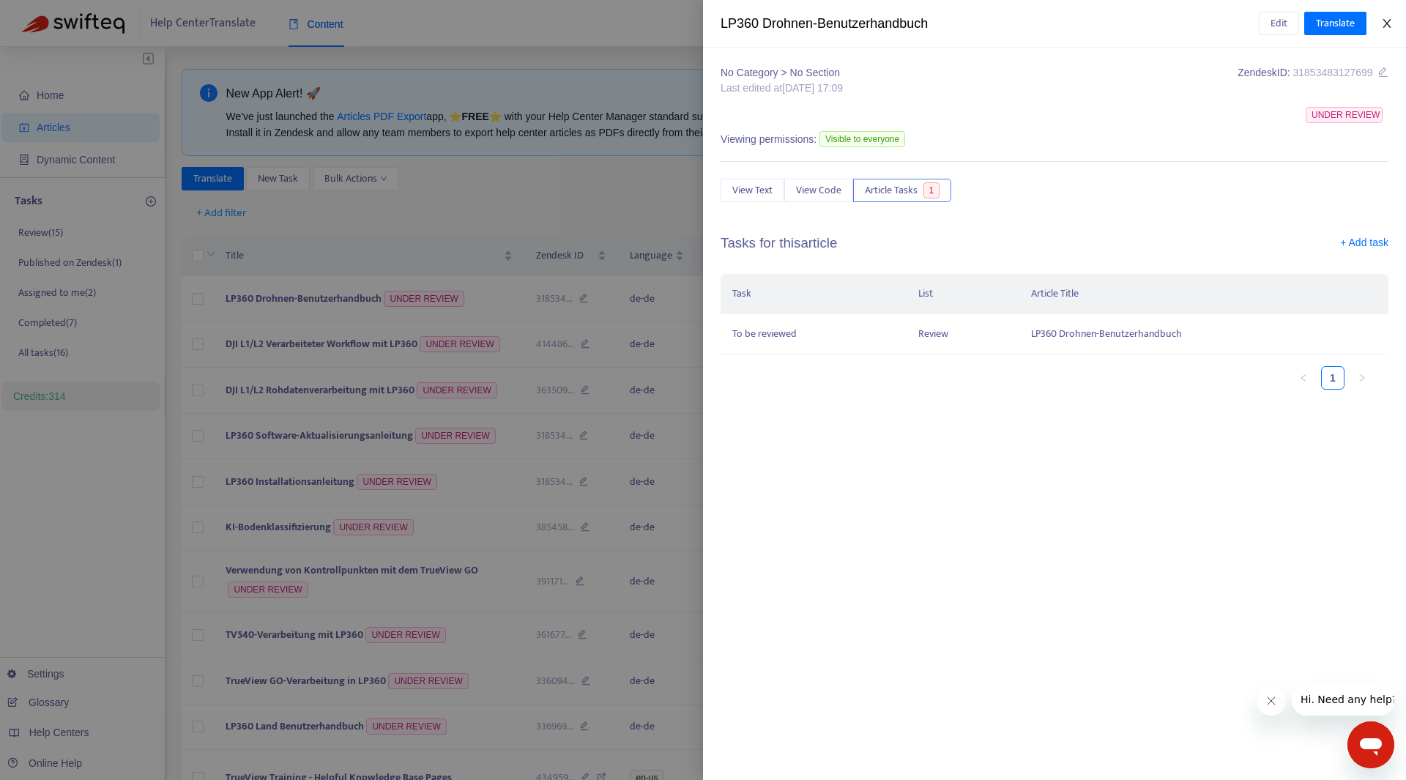
drag, startPoint x: 1382, startPoint y: 22, endPoint x: 1347, endPoint y: 51, distance: 45.8
click at [1382, 22] on icon "close" at bounding box center [1387, 24] width 12 height 12
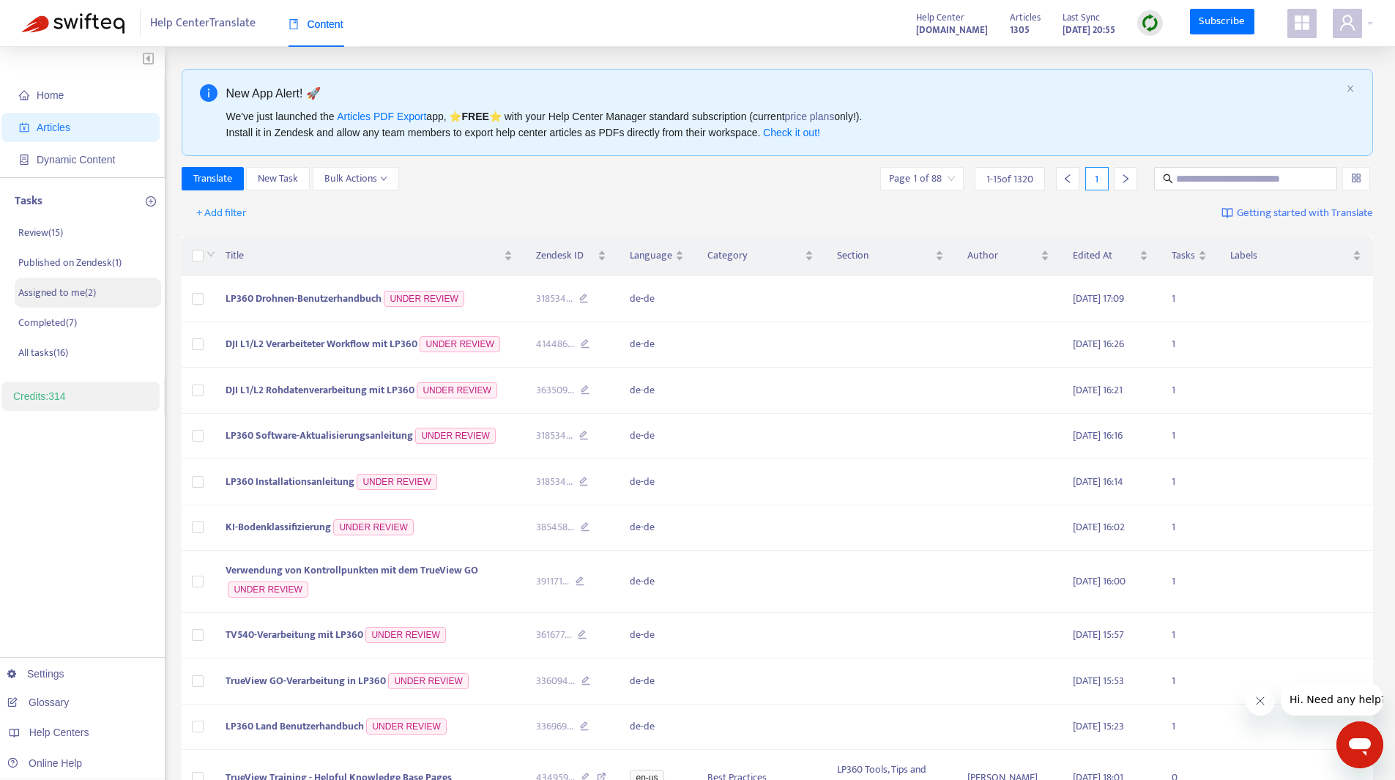
click at [39, 291] on p "Assigned to me ( 2 )" at bounding box center [57, 292] width 78 height 15
